Goal: Navigation & Orientation: Find specific page/section

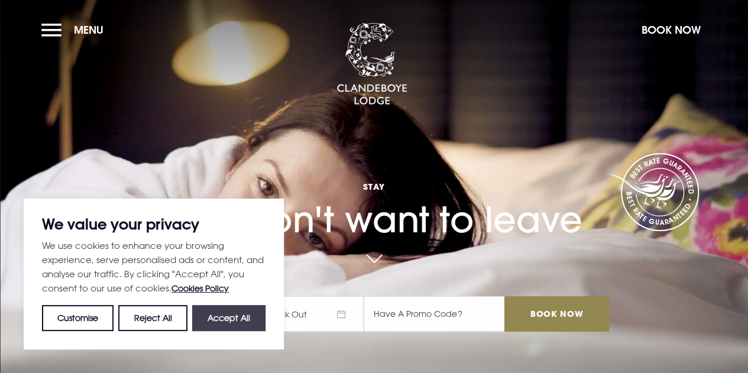
click at [222, 315] on button "Accept All" at bounding box center [228, 318] width 73 height 26
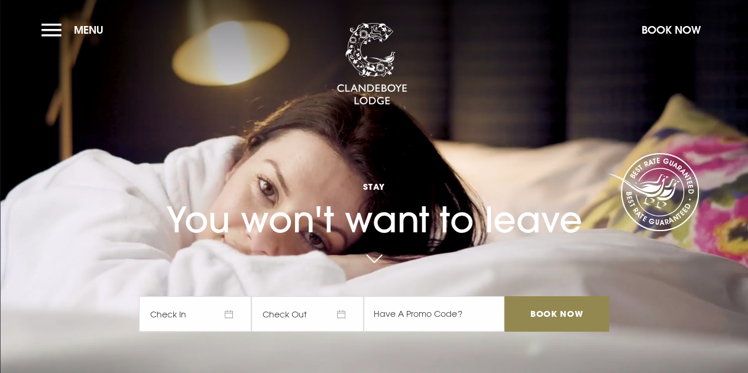
checkbox input "true"
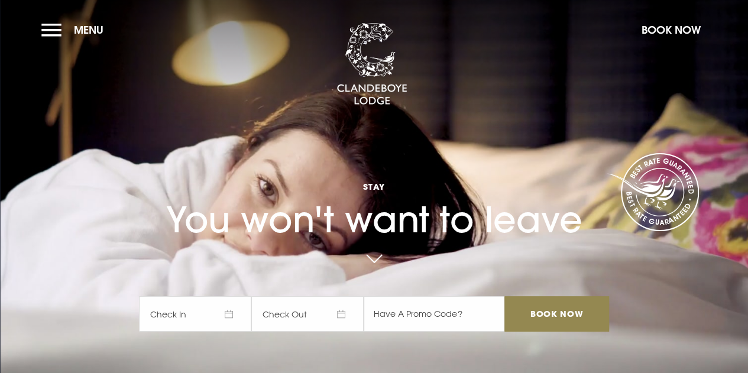
click at [748, 280] on video "Your browser does not support the video tag." at bounding box center [374, 187] width 748 height 419
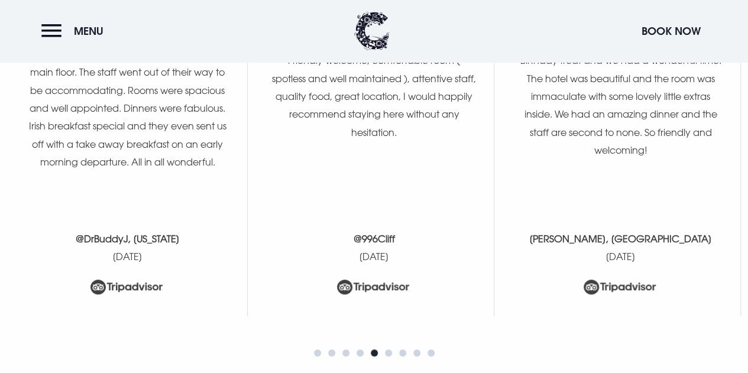
scroll to position [4912, 0]
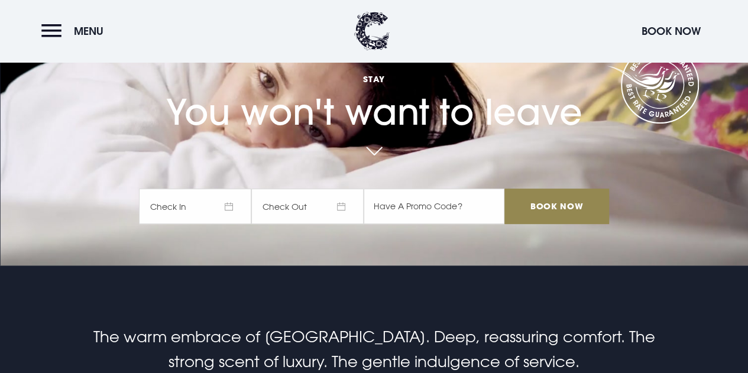
scroll to position [0, 0]
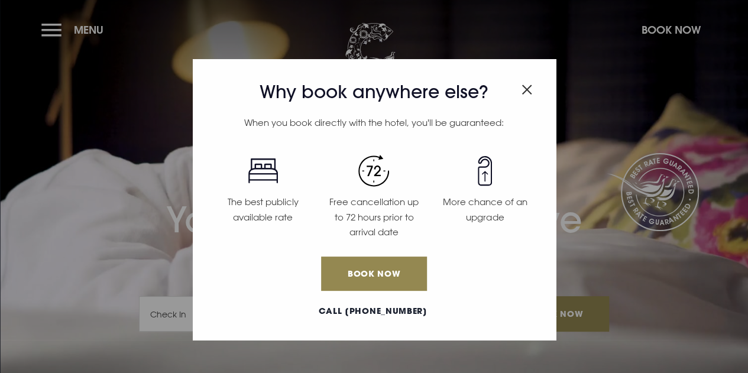
click at [522, 95] on span "Close modal" at bounding box center [527, 87] width 11 height 23
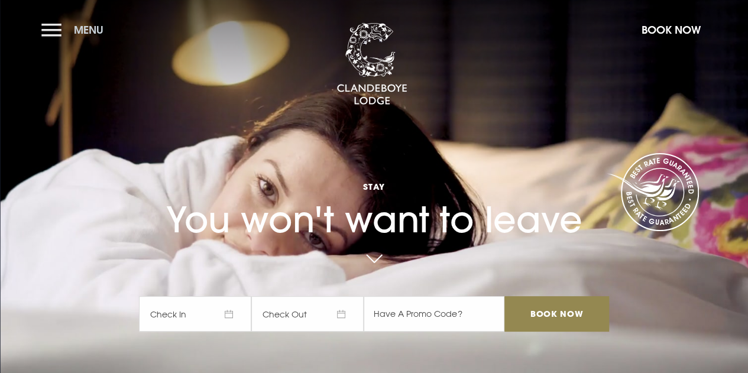
click at [52, 32] on button "Menu" at bounding box center [75, 29] width 68 height 25
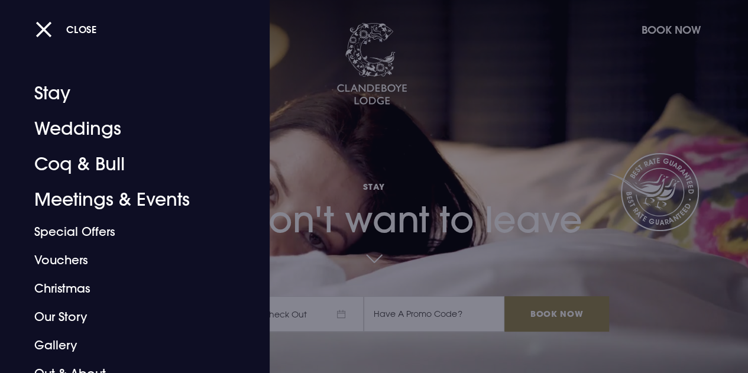
scroll to position [71, 0]
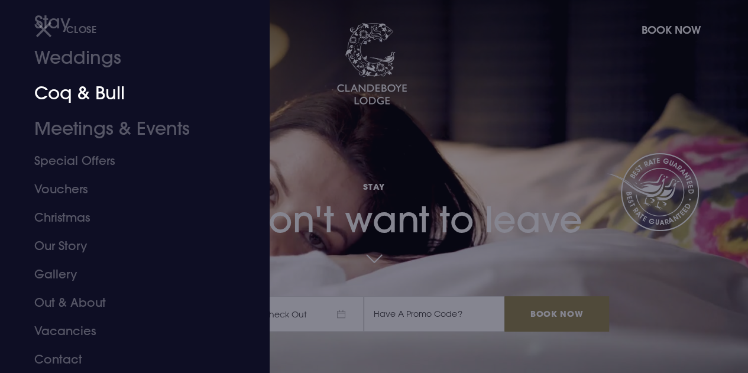
click at [101, 89] on link "Coq & Bull" at bounding box center [126, 93] width 185 height 35
